Goal: Task Accomplishment & Management: Manage account settings

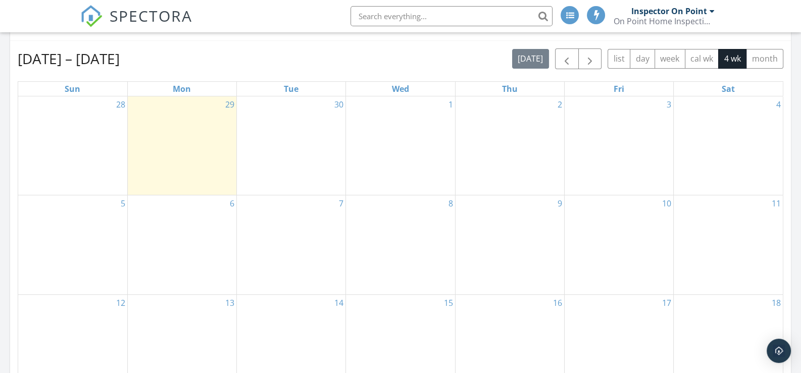
scroll to position [404, 0]
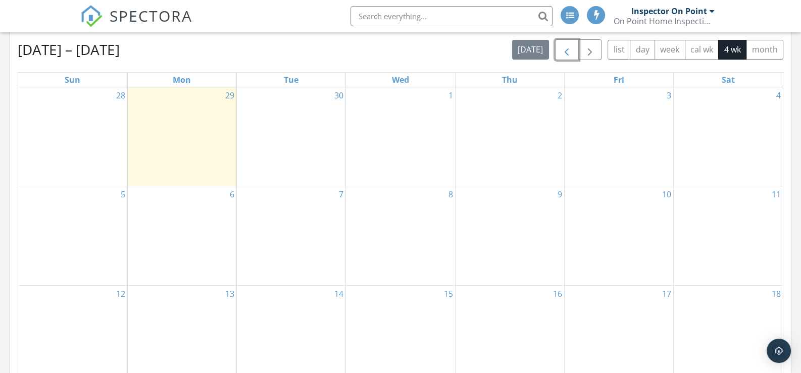
click at [568, 47] on span "button" at bounding box center [567, 50] width 12 height 12
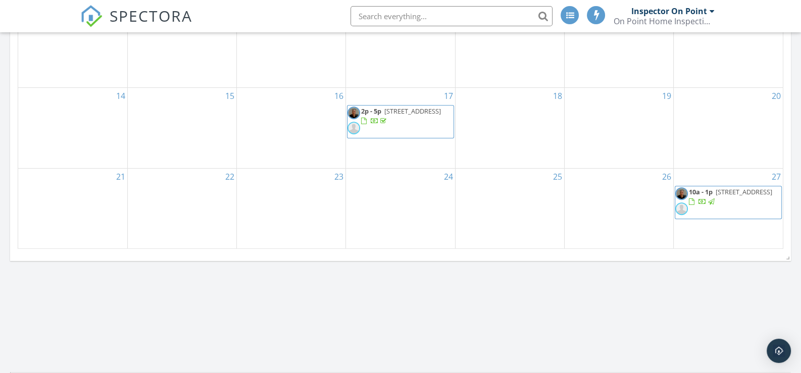
scroll to position [657, 0]
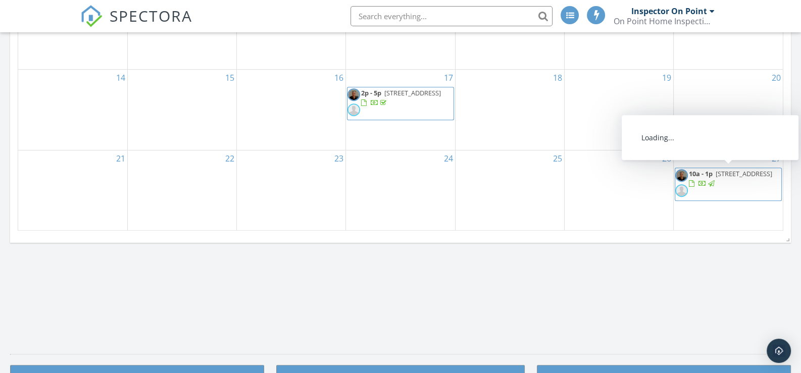
click at [698, 174] on span "10a - 1p" at bounding box center [701, 173] width 24 height 9
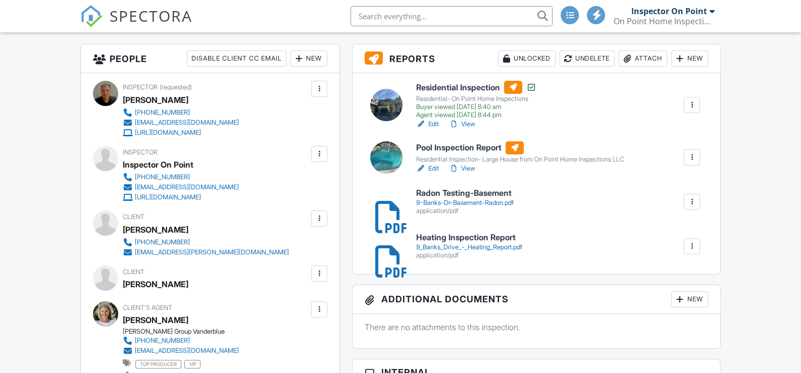
scroll to position [252, 0]
click at [431, 165] on link "Edit" at bounding box center [427, 169] width 23 height 10
